Goal: Information Seeking & Learning: Check status

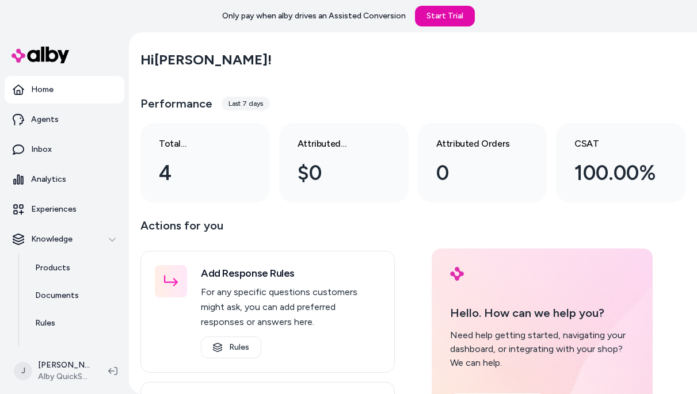
click at [131, 281] on main "Hi [PERSON_NAME] ! Performance Last 7 days Total conversations 4 Attributed Rev…" at bounding box center [413, 361] width 568 height 659
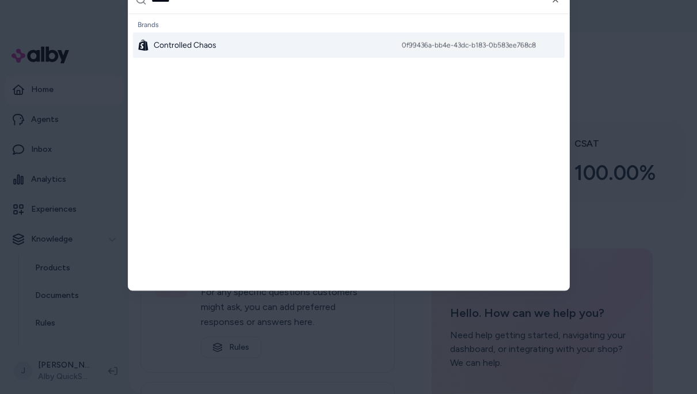
type input "******"
click at [239, 36] on div "Controlled Chaos 0f99436a-bb4e-43dc-b183-0b583ee768c8" at bounding box center [349, 44] width 432 height 25
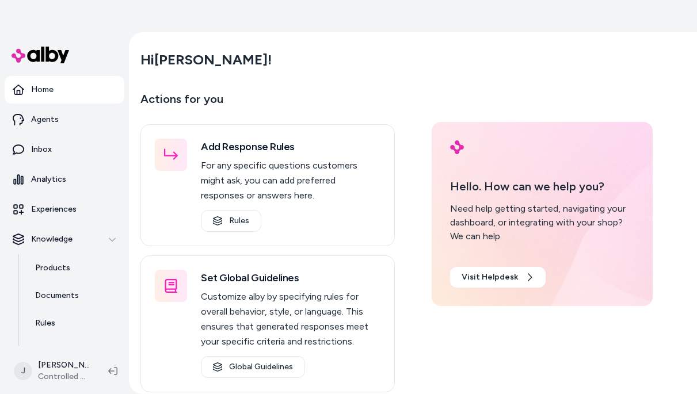
click at [623, 52] on div "Hi Jackie !" at bounding box center [412, 60] width 545 height 32
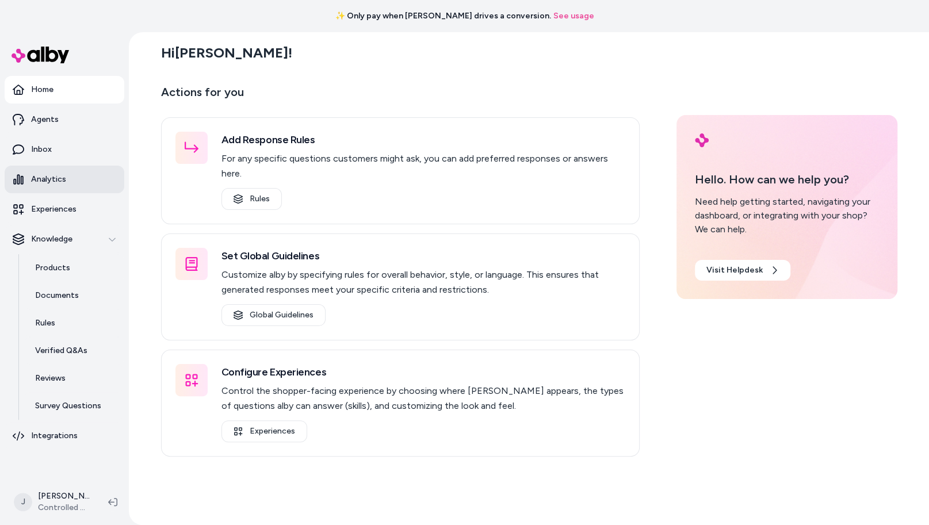
click at [73, 181] on link "Analytics" at bounding box center [65, 180] width 120 height 28
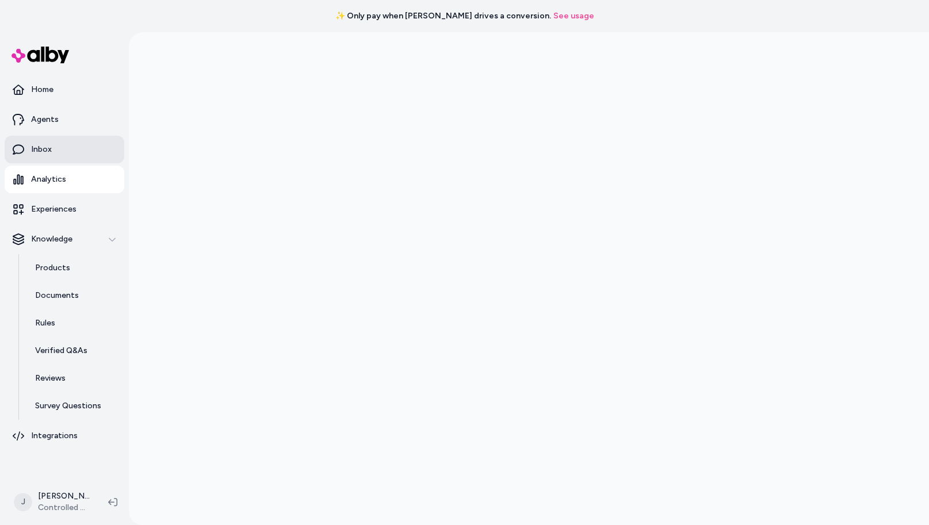
click at [48, 155] on link "Inbox" at bounding box center [65, 150] width 120 height 28
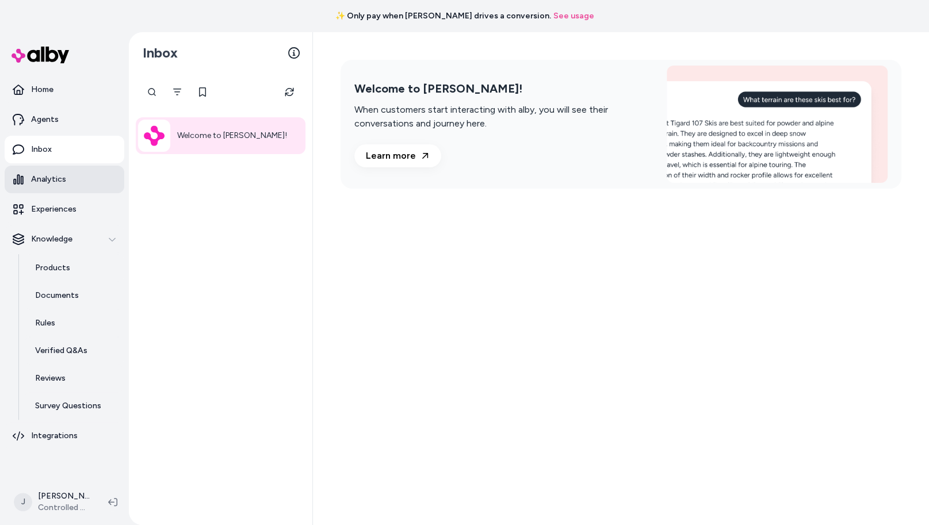
click at [53, 181] on p "Analytics" at bounding box center [48, 180] width 35 height 12
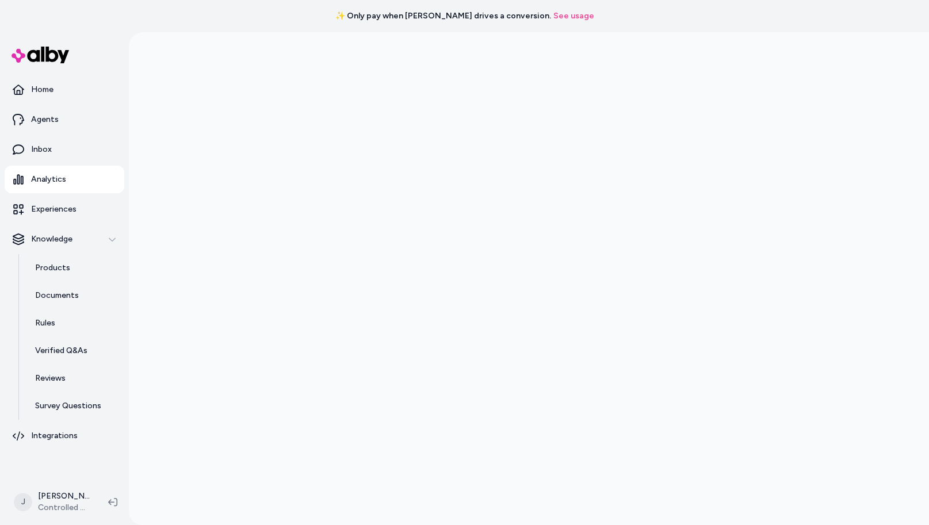
click at [546, 22] on div "✨ Only pay when alby drives a conversion. See usage" at bounding box center [464, 16] width 929 height 32
click at [554, 17] on link "See usage" at bounding box center [574, 16] width 41 height 12
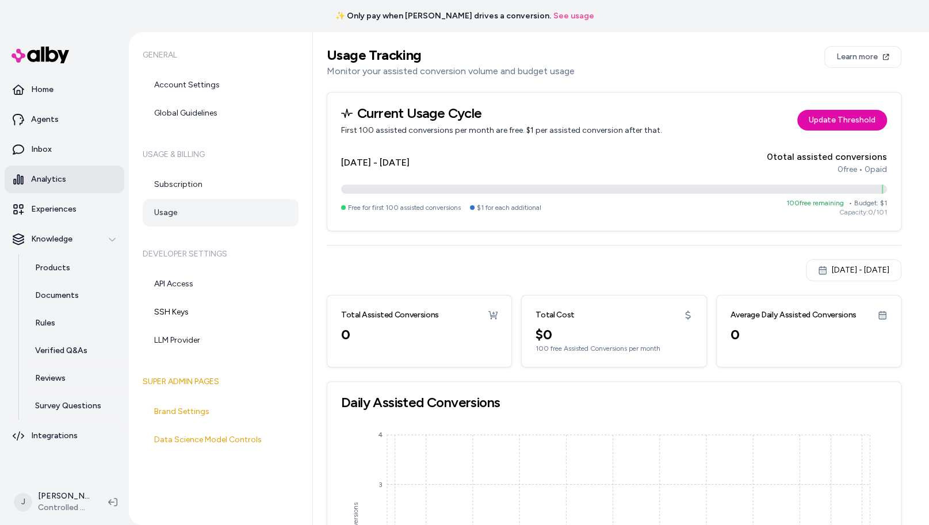
click at [51, 174] on p "Analytics" at bounding box center [48, 180] width 35 height 12
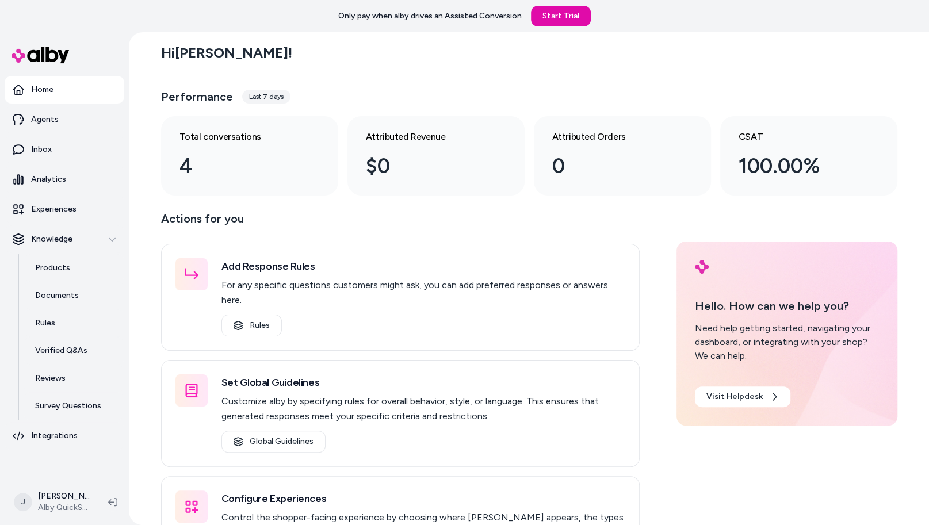
click at [146, 120] on div "Hi Jackie ! Performance Last 7 days Total conversations 4 Attributed Revenue $0…" at bounding box center [529, 278] width 800 height 493
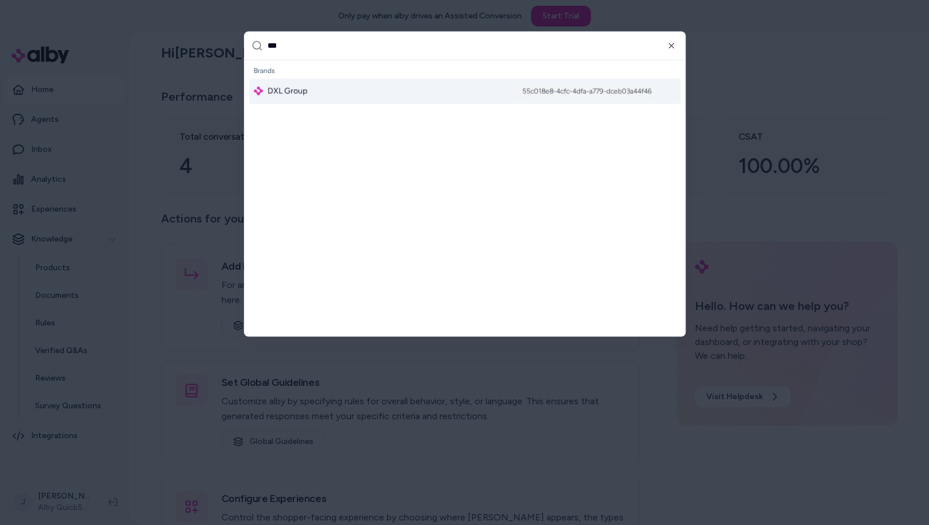
type input "***"
click at [287, 85] on span "DXL Group" at bounding box center [288, 91] width 40 height 12
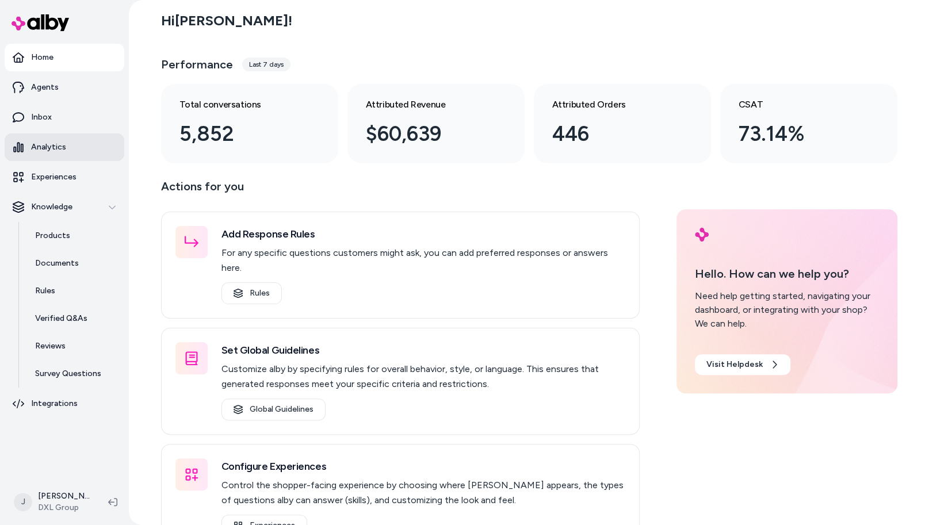
click at [73, 150] on link "Analytics" at bounding box center [65, 148] width 120 height 28
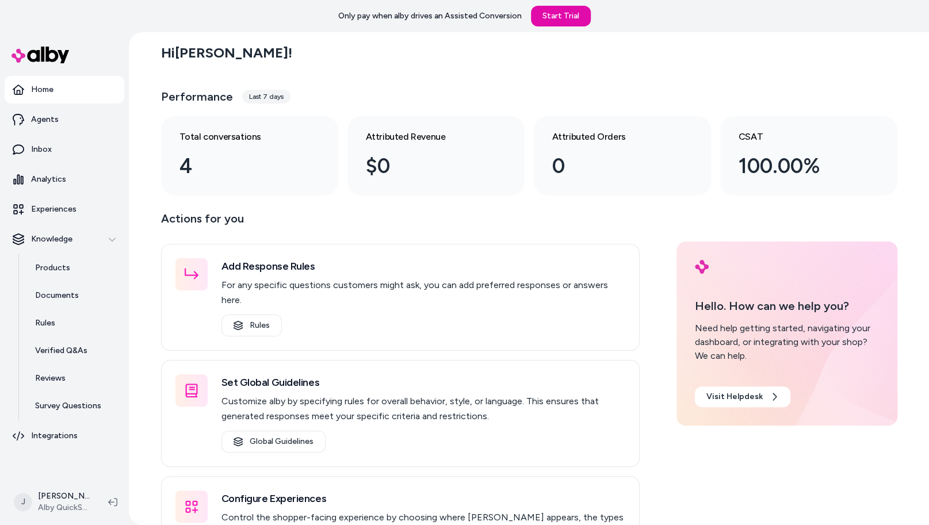
click at [141, 140] on div "Hi Jackie ! Performance Last 7 days Total conversations 4 Attributed Revenue $0…" at bounding box center [529, 278] width 800 height 493
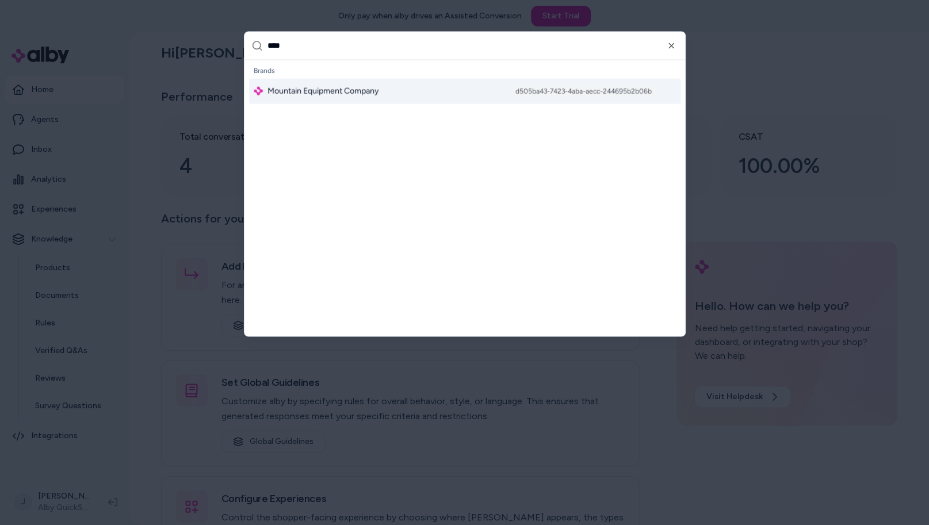
type input "****"
click at [294, 102] on div "Mountain Equipment Company d505ba43-7423-4aba-aecc-244695b2b06b" at bounding box center [465, 90] width 432 height 25
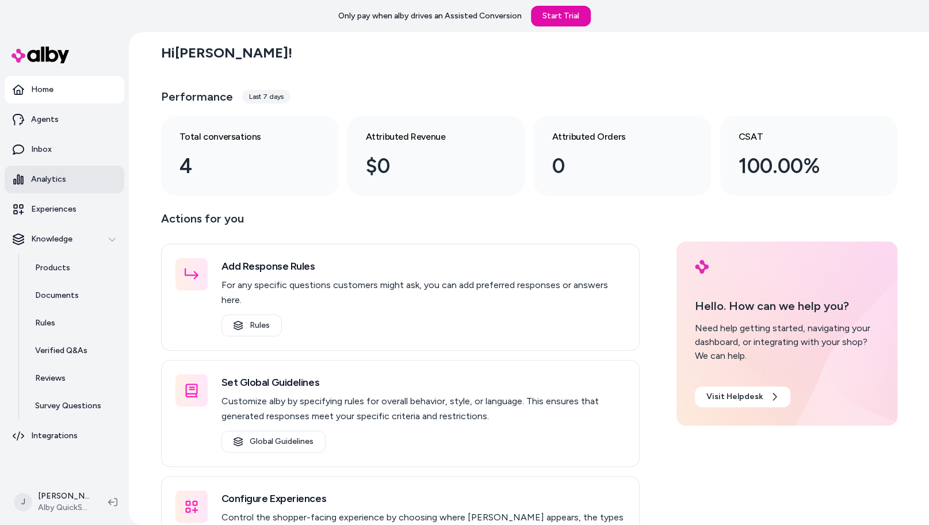
click at [59, 184] on p "Analytics" at bounding box center [48, 180] width 35 height 12
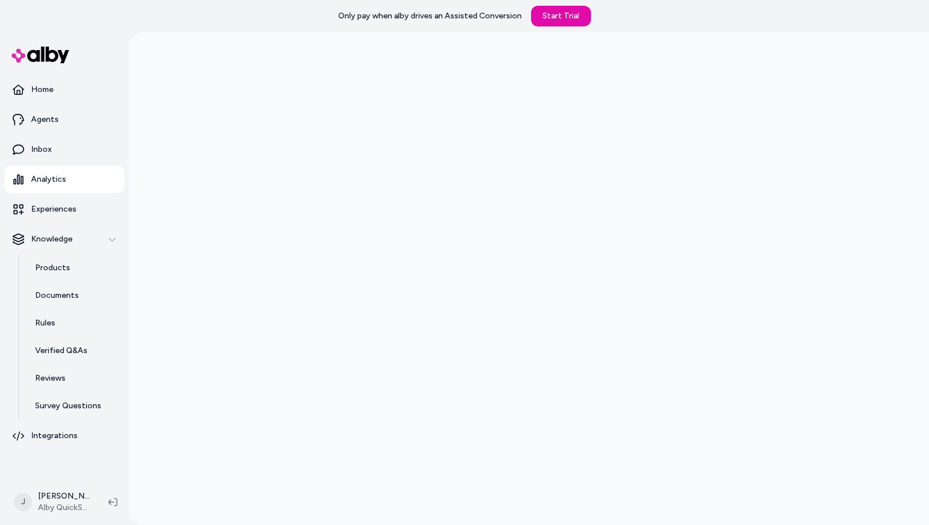
click at [155, 237] on div at bounding box center [529, 294] width 800 height 525
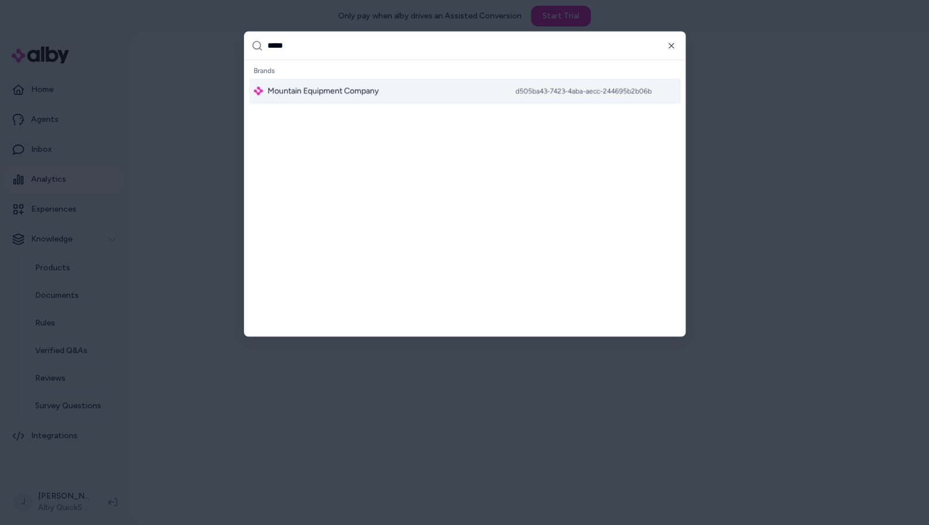
type input "*****"
click at [344, 103] on div "Mountain Equipment Company d505ba43-7423-4aba-aecc-244695b2b06b" at bounding box center [465, 90] width 432 height 25
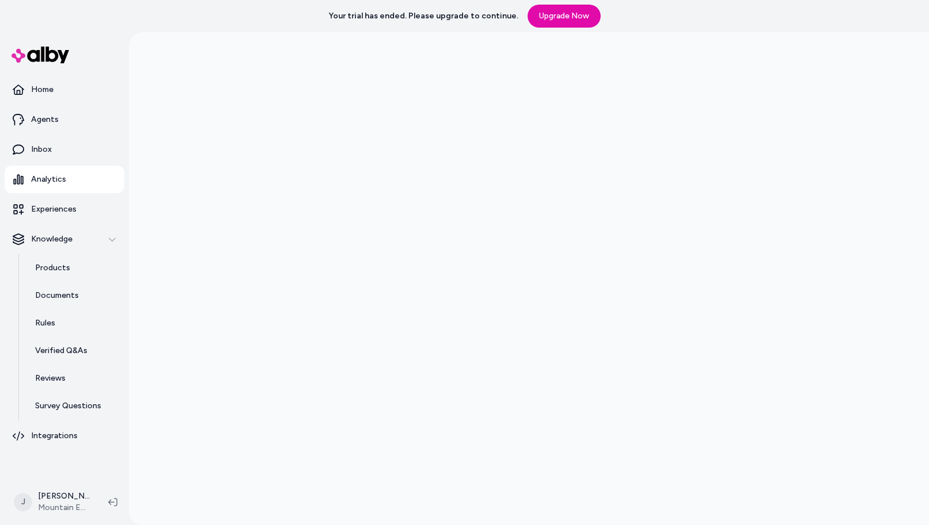
scroll to position [31, 0]
